Goal: Information Seeking & Learning: Learn about a topic

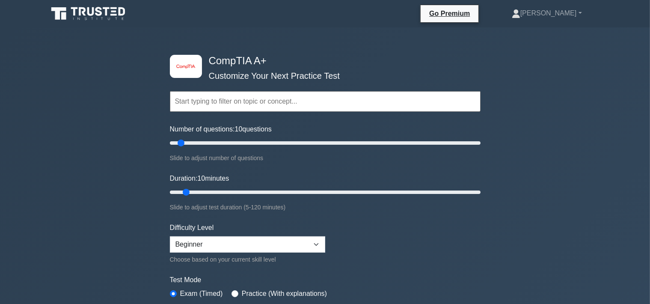
scroll to position [120, 0]
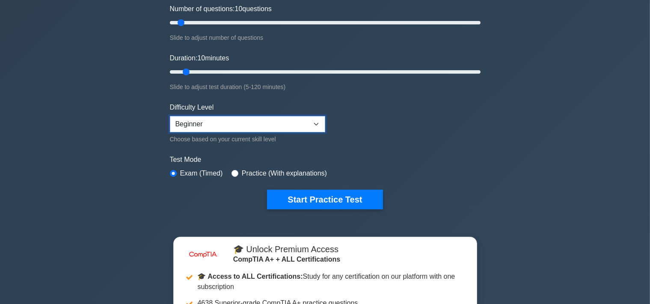
click at [170, 116] on select "Beginner Intermediate Expert" at bounding box center [247, 124] width 155 height 16
select select "intermediate"
click option "Intermediate" at bounding box center [0, 0] width 0 height 0
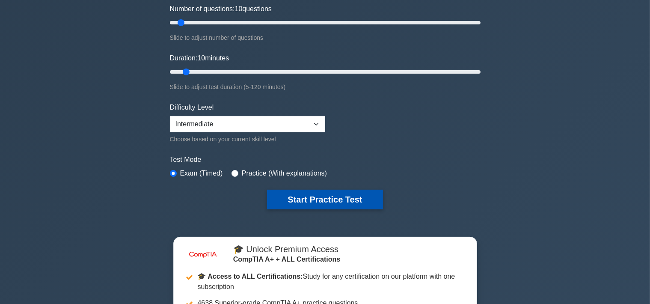
click at [293, 198] on button "Start Practice Test" at bounding box center [325, 200] width 116 height 20
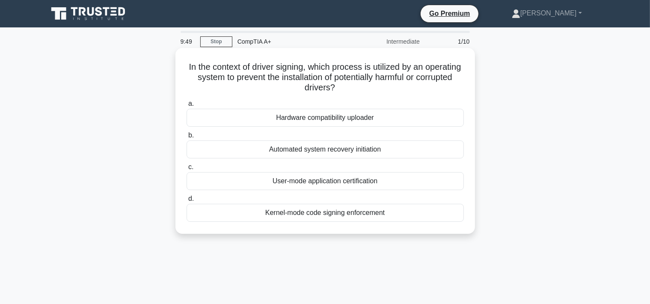
click at [285, 214] on div "Kernel-mode code signing enforcement" at bounding box center [325, 213] width 277 height 18
click at [187, 202] on input "d. Kernel-mode code signing enforcement" at bounding box center [187, 199] width 0 height 6
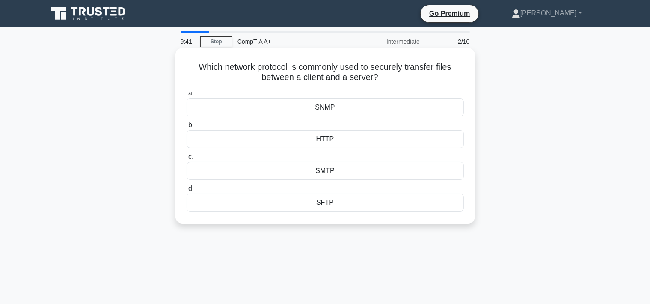
click at [286, 206] on div "SFTP" at bounding box center [325, 202] width 277 height 18
click at [187, 191] on input "d. SFTP" at bounding box center [187, 189] width 0 height 6
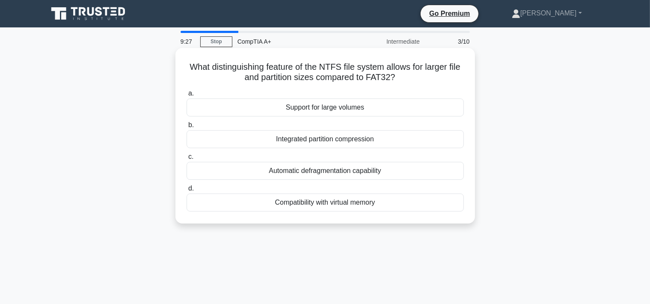
click at [295, 140] on div "Integrated partition compression" at bounding box center [325, 139] width 277 height 18
click at [187, 128] on input "b. Integrated partition compression" at bounding box center [187, 125] width 0 height 6
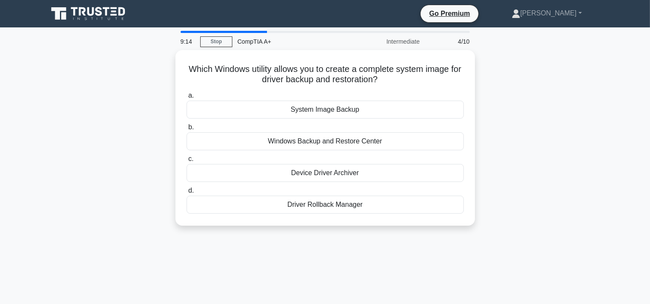
click at [295, 140] on div "Windows Backup and Restore Center" at bounding box center [325, 141] width 277 height 18
click at [187, 130] on input "b. Windows Backup and [GEOGRAPHIC_DATA]" at bounding box center [187, 128] width 0 height 6
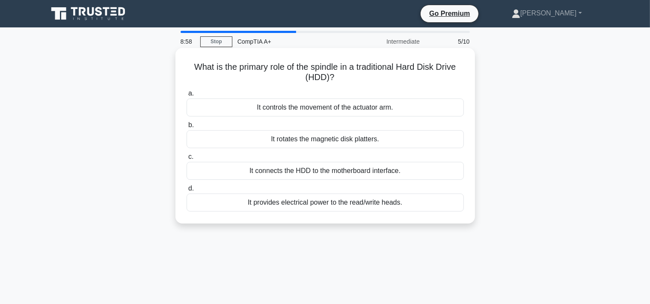
click at [308, 107] on div "It controls the movement of the actuator arm." at bounding box center [325, 107] width 277 height 18
click at [187, 96] on input "a. It controls the movement of the actuator arm." at bounding box center [187, 94] width 0 height 6
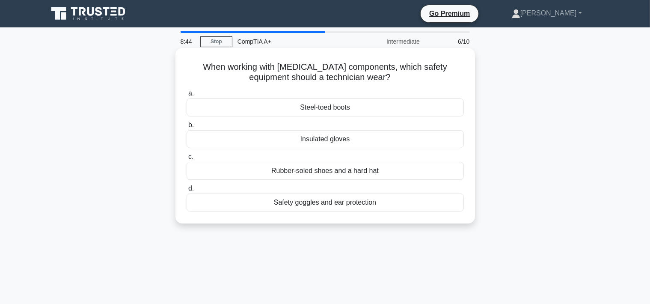
click at [311, 139] on div "Insulated gloves" at bounding box center [325, 139] width 277 height 18
click at [187, 128] on input "b. Insulated gloves" at bounding box center [187, 125] width 0 height 6
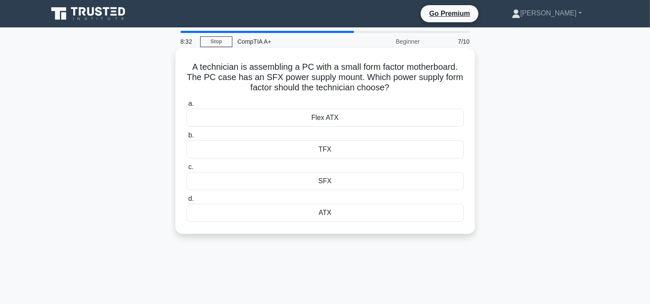
click at [309, 110] on div "Flex ATX" at bounding box center [325, 118] width 277 height 18
click at [187, 107] on input "a. Flex ATX" at bounding box center [187, 104] width 0 height 6
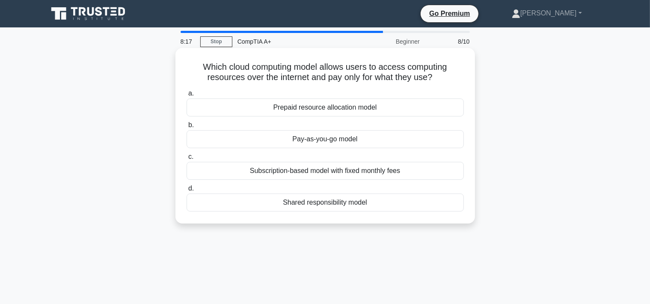
click at [325, 175] on div "Subscription-based model with fixed monthly fees" at bounding box center [325, 171] width 277 height 18
click at [187, 160] on input "c. Subscription-based model with fixed monthly fees" at bounding box center [187, 157] width 0 height 6
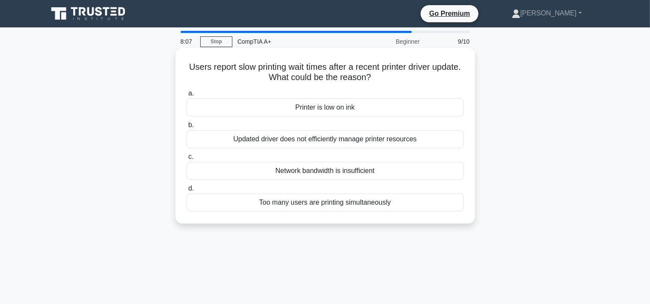
click at [324, 139] on div "Updated driver does not efficiently manage printer resources" at bounding box center [325, 139] width 277 height 18
click at [187, 128] on input "b. Updated driver does not efficiently manage printer resources" at bounding box center [187, 125] width 0 height 6
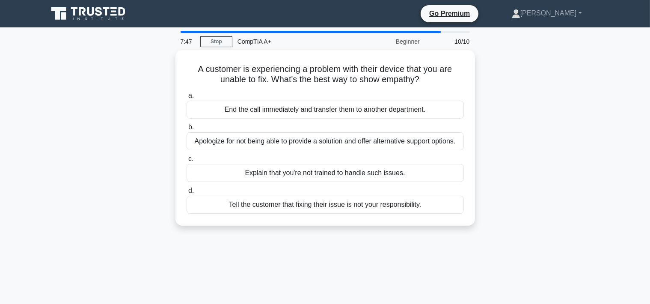
click at [324, 139] on div "Apologize for not being able to provide a solution and offer alternative suppor…" at bounding box center [325, 141] width 277 height 18
click at [187, 130] on input "b. Apologize for not being able to provide a solution and offer alternative sup…" at bounding box center [187, 128] width 0 height 6
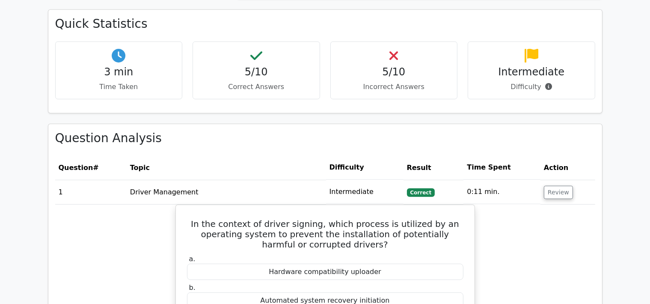
scroll to position [603, 0]
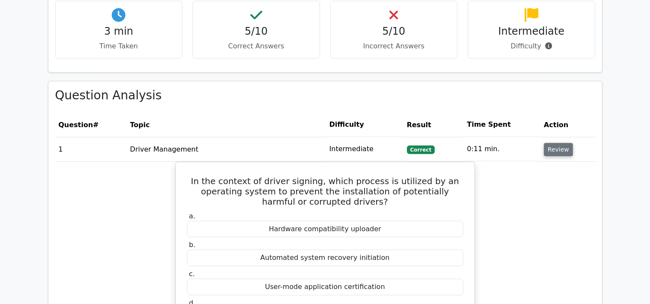
click at [548, 151] on button "Review" at bounding box center [558, 149] width 29 height 13
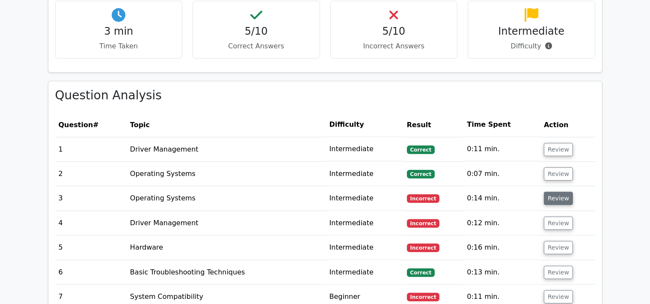
click at [557, 197] on button "Review" at bounding box center [558, 198] width 29 height 13
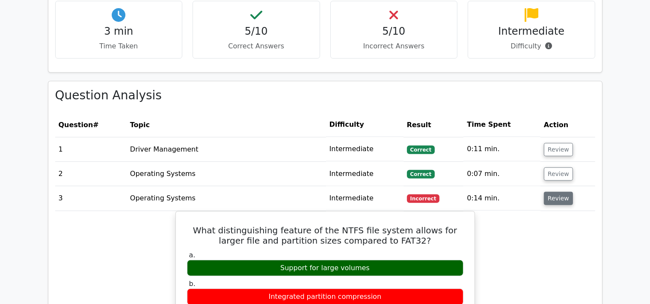
click at [556, 197] on button "Review" at bounding box center [558, 198] width 29 height 13
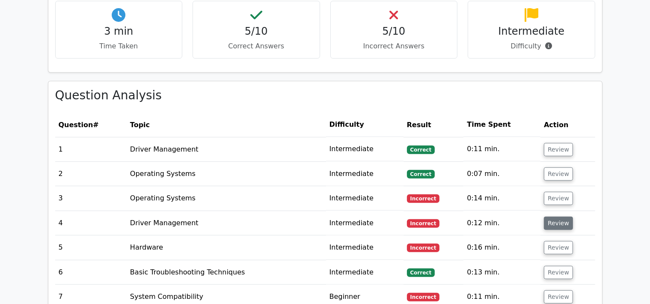
click at [552, 225] on button "Review" at bounding box center [558, 223] width 29 height 13
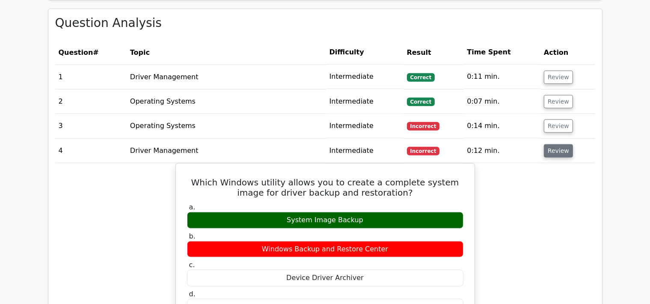
scroll to position [723, 0]
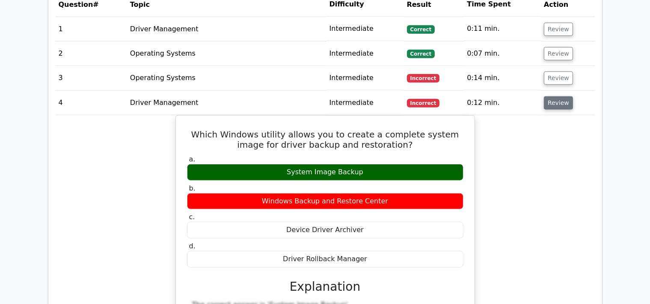
click at [553, 107] on button "Review" at bounding box center [558, 102] width 29 height 13
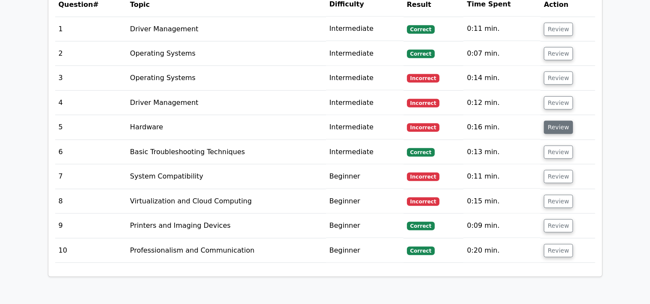
click at [554, 128] on button "Review" at bounding box center [558, 127] width 29 height 13
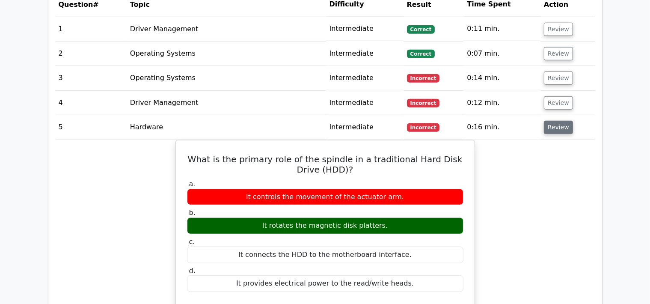
click at [554, 128] on button "Review" at bounding box center [558, 127] width 29 height 13
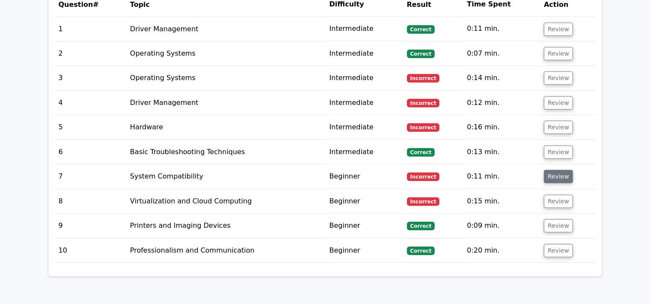
click at [557, 172] on button "Review" at bounding box center [558, 176] width 29 height 13
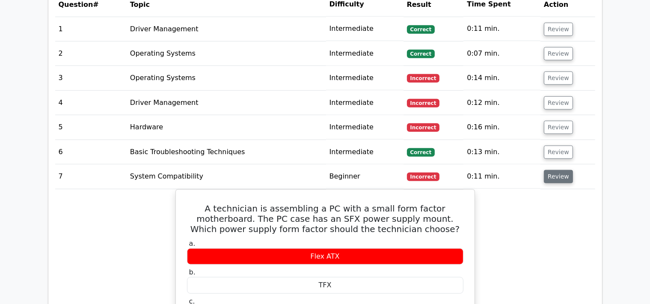
scroll to position [843, 0]
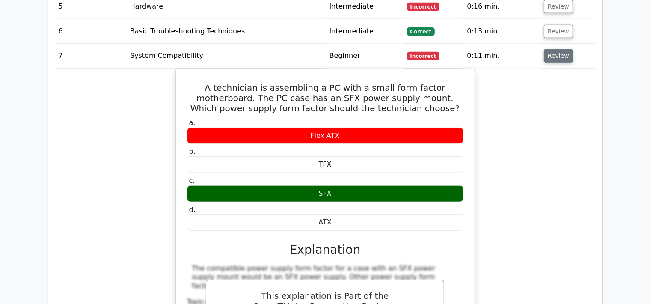
click at [559, 54] on button "Review" at bounding box center [558, 55] width 29 height 13
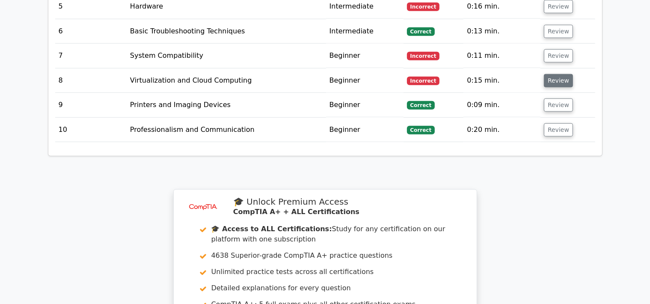
click at [551, 81] on button "Review" at bounding box center [558, 80] width 29 height 13
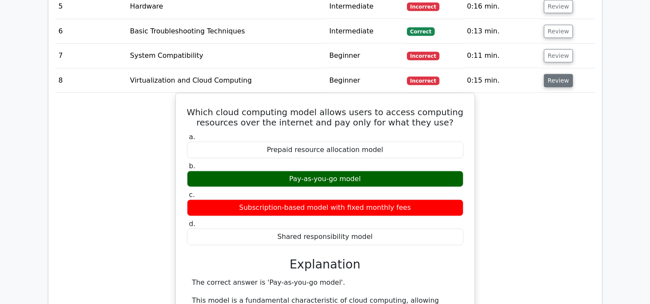
click at [551, 81] on button "Review" at bounding box center [558, 80] width 29 height 13
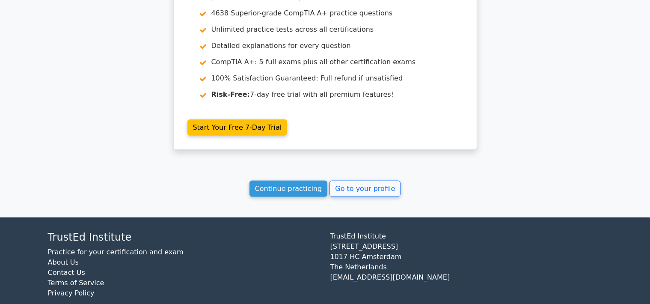
scroll to position [1096, 0]
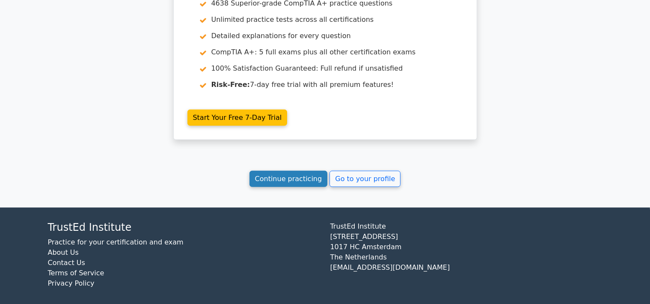
click at [267, 177] on link "Continue practicing" at bounding box center [288, 179] width 78 height 16
